Goal: Navigation & Orientation: Go to known website

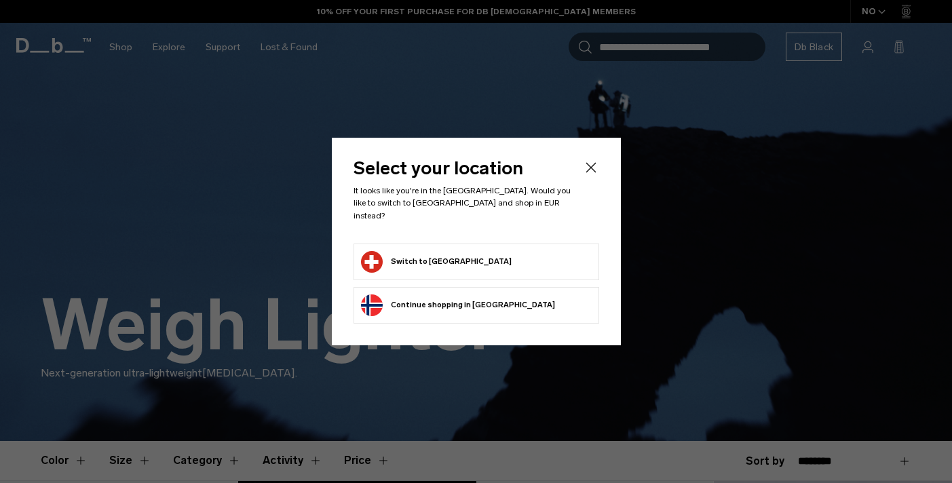
click at [458, 264] on button "Switch to [GEOGRAPHIC_DATA]" at bounding box center [436, 262] width 151 height 22
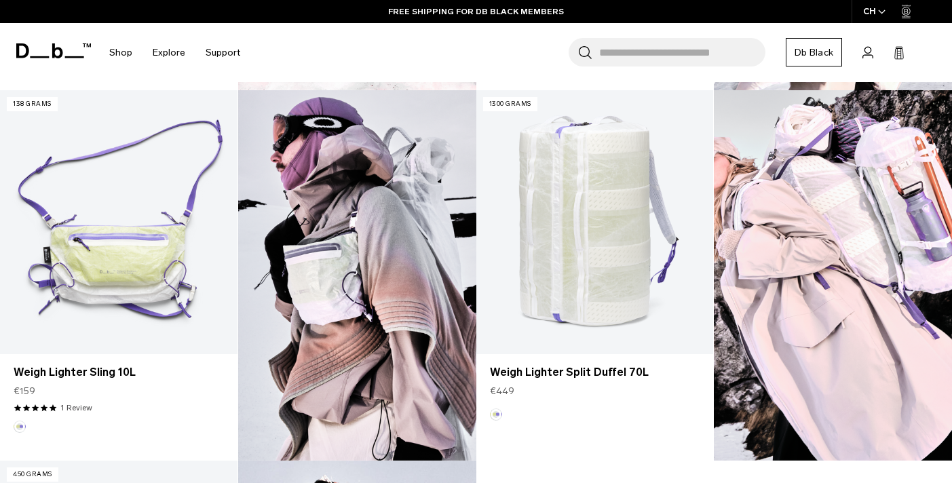
scroll to position [319, 0]
